Goal: Task Accomplishment & Management: Use online tool/utility

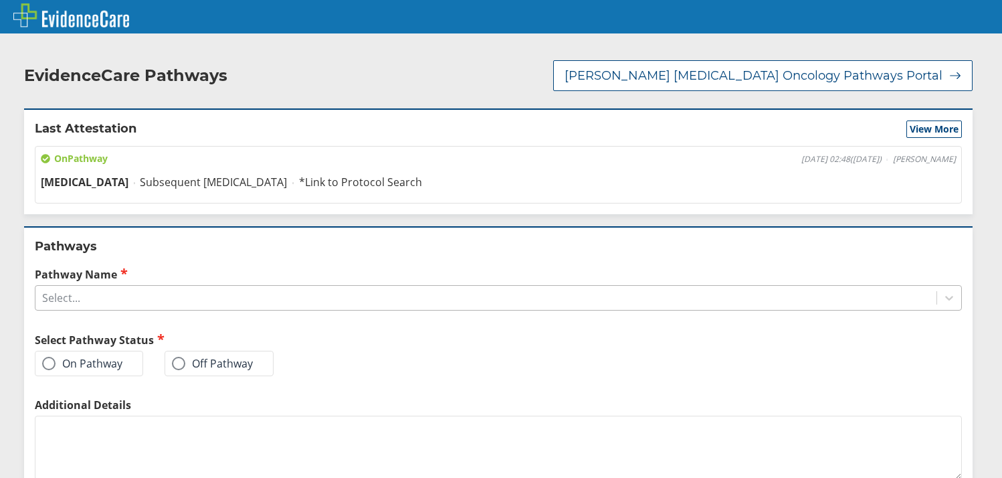
click at [80, 295] on div "Select..." at bounding box center [61, 297] width 38 height 15
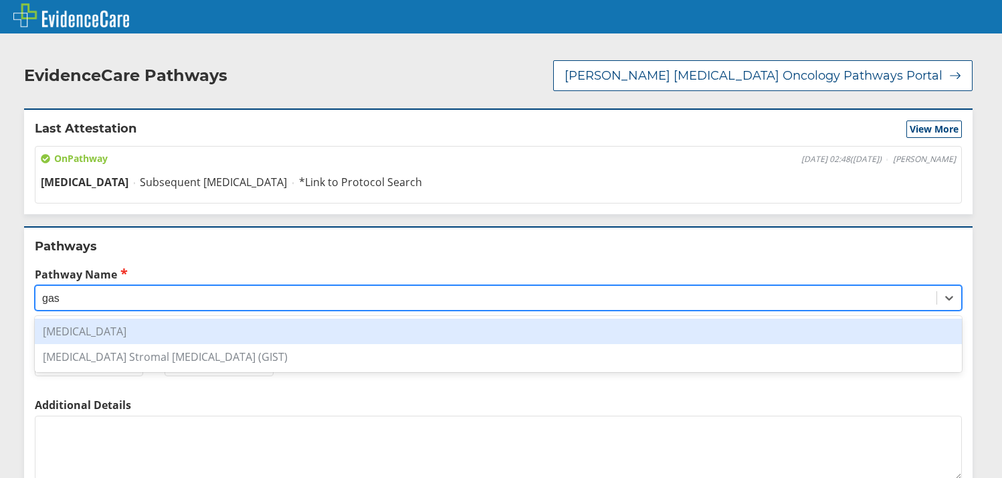
click at [72, 330] on div "[MEDICAL_DATA]" at bounding box center [498, 330] width 927 height 25
type input "gas"
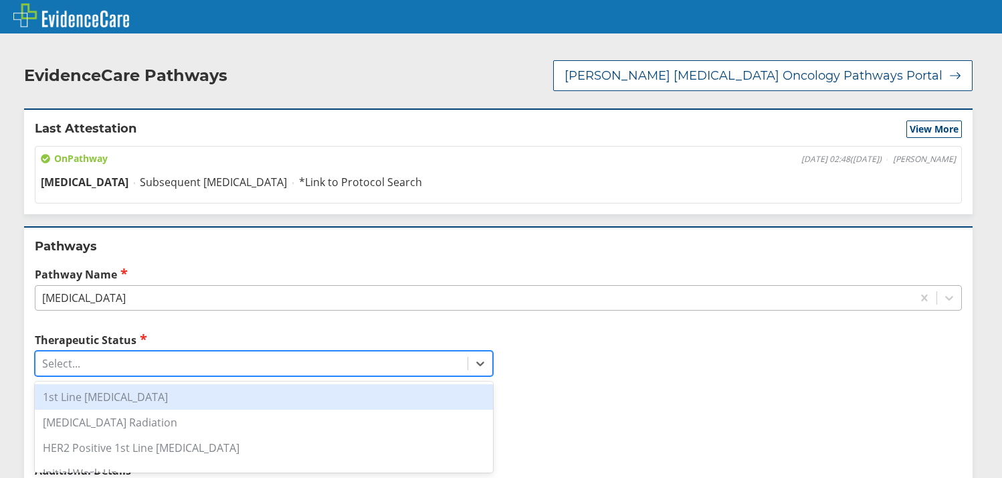
click at [110, 367] on div "Select..." at bounding box center [251, 363] width 432 height 23
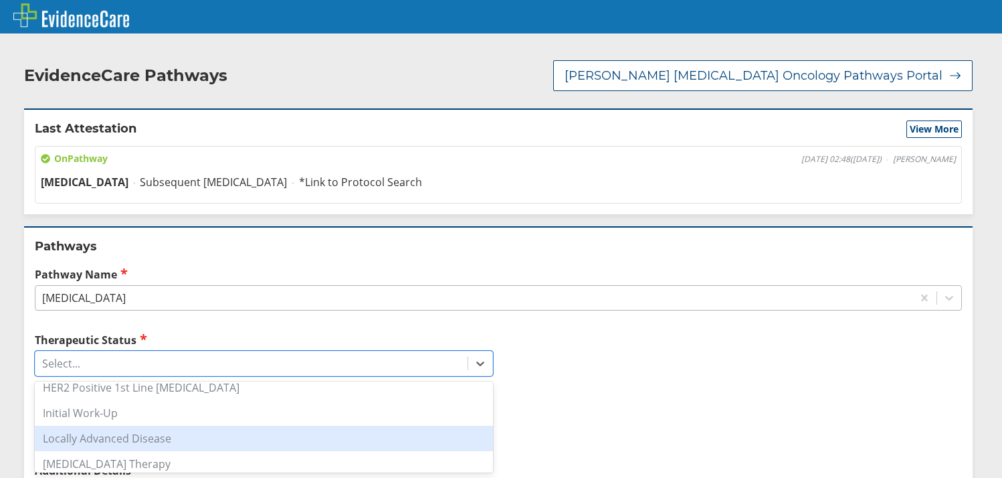
scroll to position [121, 0]
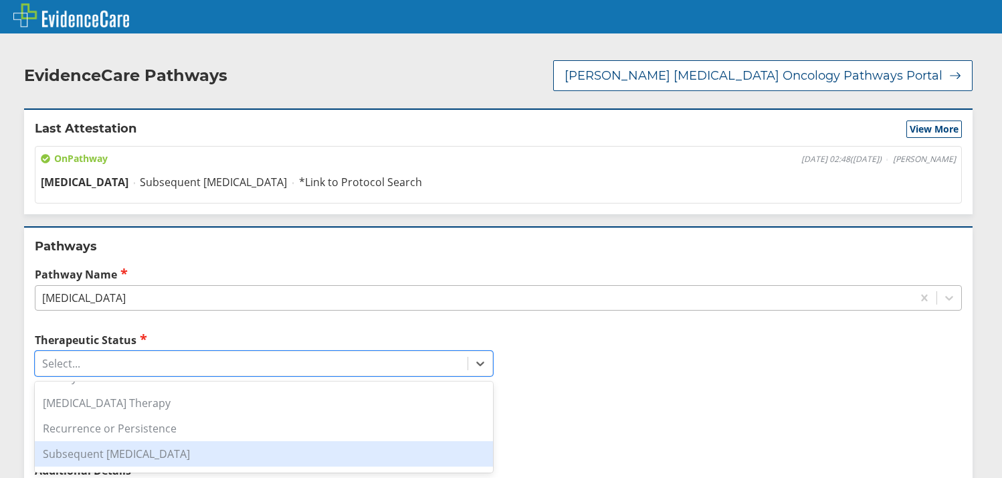
click at [127, 456] on div "Subsequent [MEDICAL_DATA]" at bounding box center [264, 453] width 458 height 25
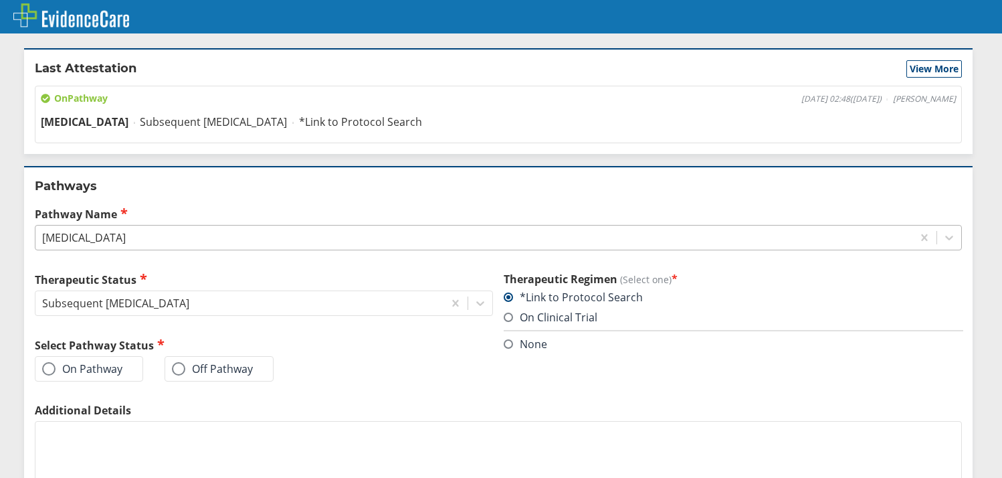
click at [98, 370] on label "On Pathway" at bounding box center [82, 368] width 80 height 13
click at [0, 0] on input "On Pathway" at bounding box center [0, 0] width 0 height 0
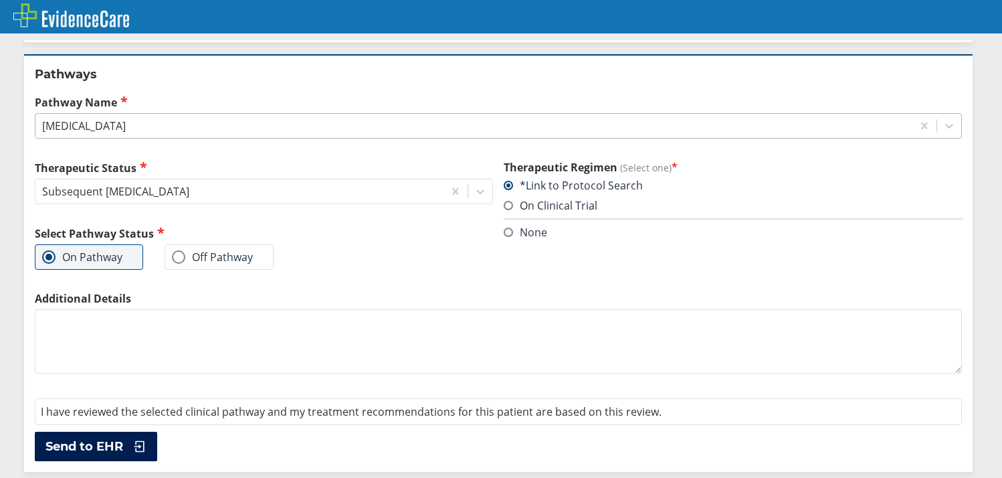
click at [125, 437] on button "Send to EHR" at bounding box center [96, 445] width 122 height 29
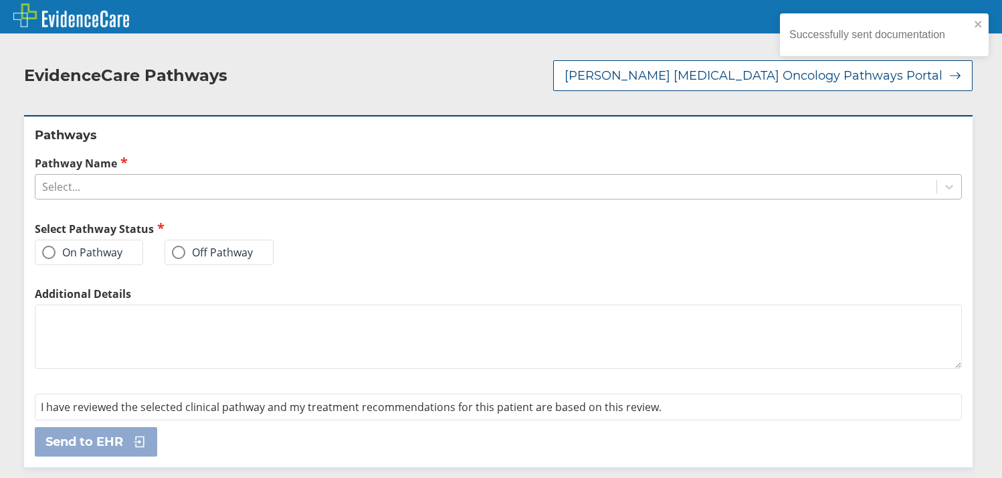
scroll to position [0, 0]
